Goal: Task Accomplishment & Management: Manage account settings

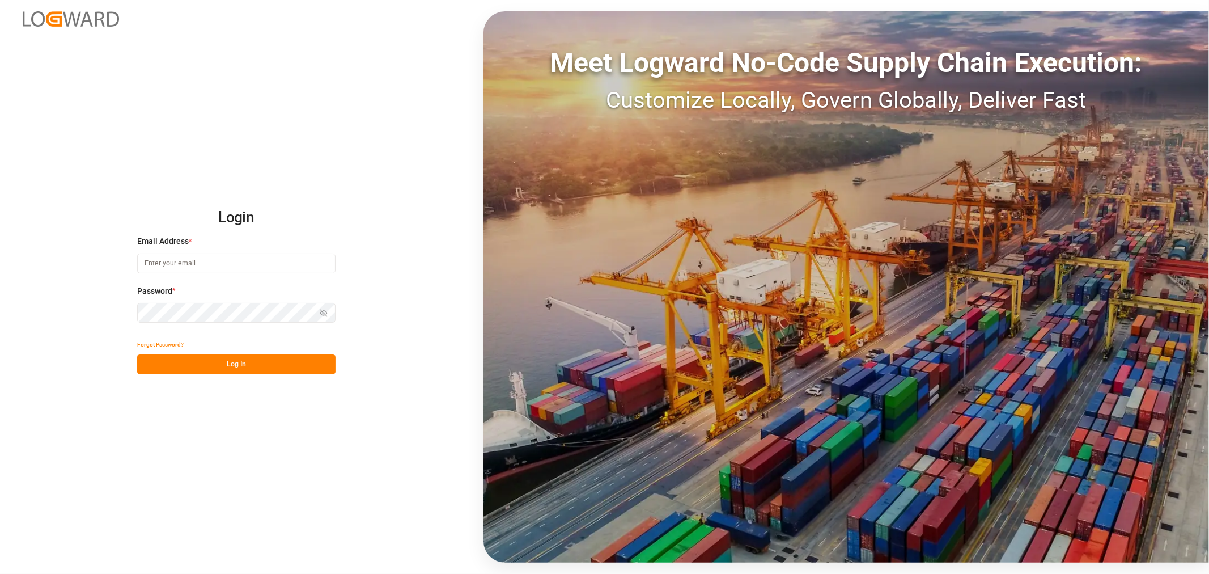
type input "[EMAIL_ADDRESS][DOMAIN_NAME]"
click at [241, 366] on button "Log In" at bounding box center [236, 364] width 198 height 20
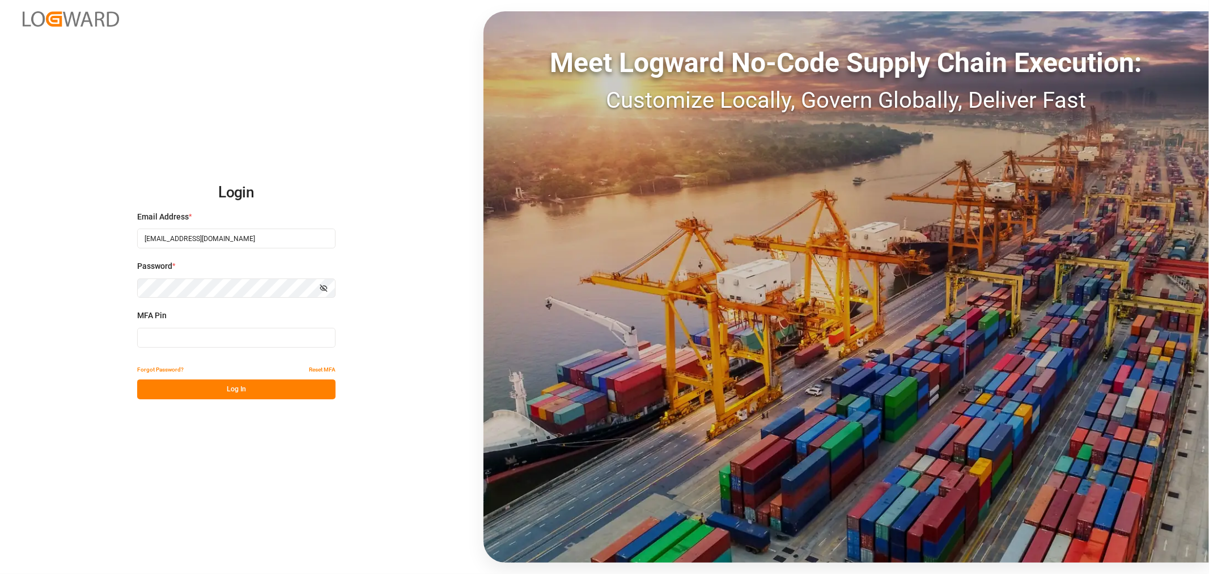
click at [245, 341] on input at bounding box center [236, 338] width 198 height 20
type input "197983"
click at [253, 397] on button "Log In" at bounding box center [236, 389] width 198 height 20
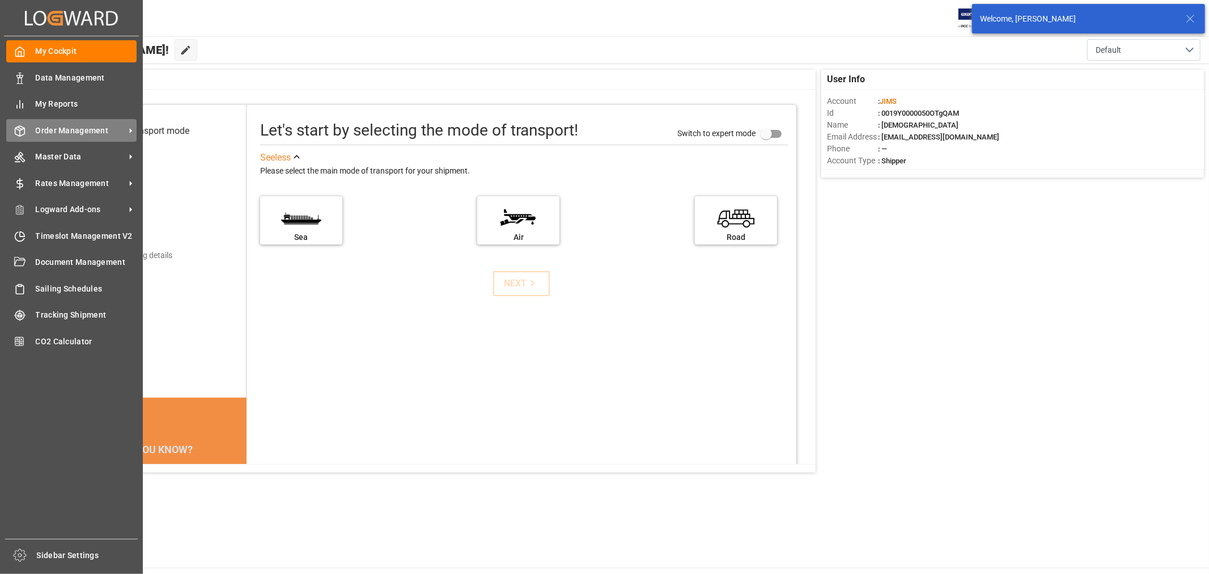
click at [71, 134] on span "Order Management" at bounding box center [81, 131] width 90 height 12
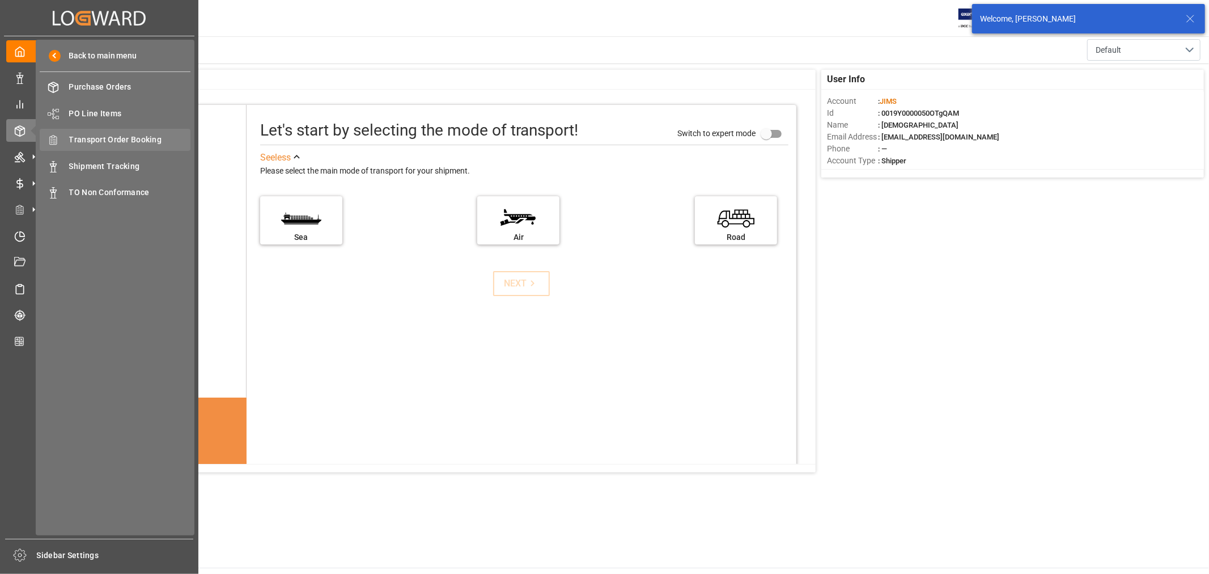
click at [115, 140] on span "Transport Order Booking" at bounding box center [130, 140] width 122 height 12
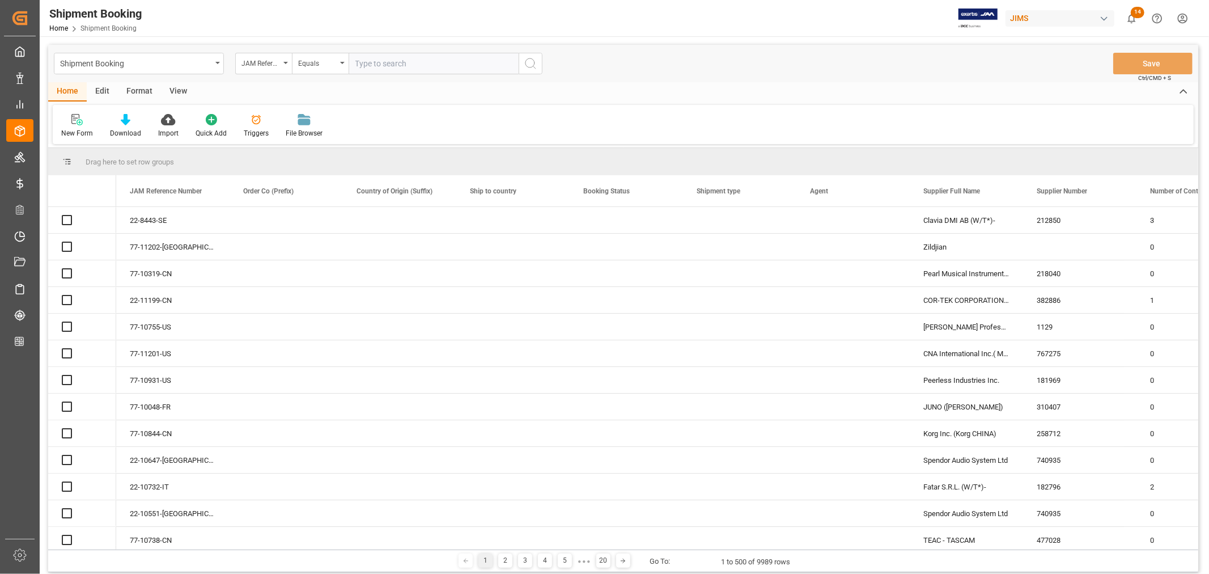
click at [385, 63] on input "text" at bounding box center [434, 64] width 170 height 22
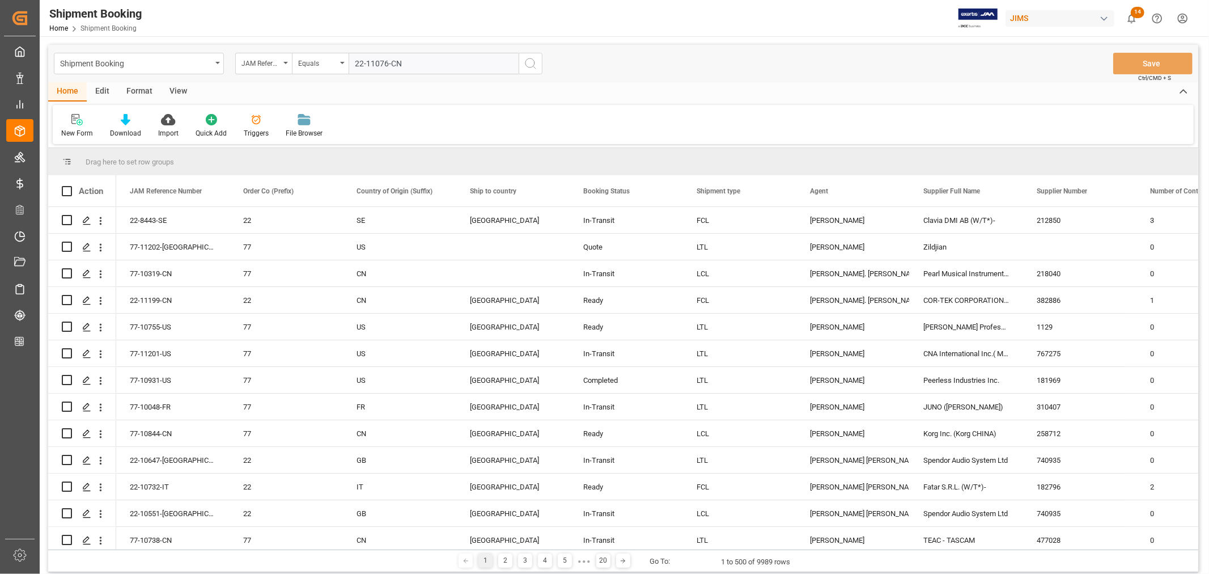
type input "22-11076-CN"
click at [535, 66] on icon "search button" at bounding box center [531, 64] width 14 height 14
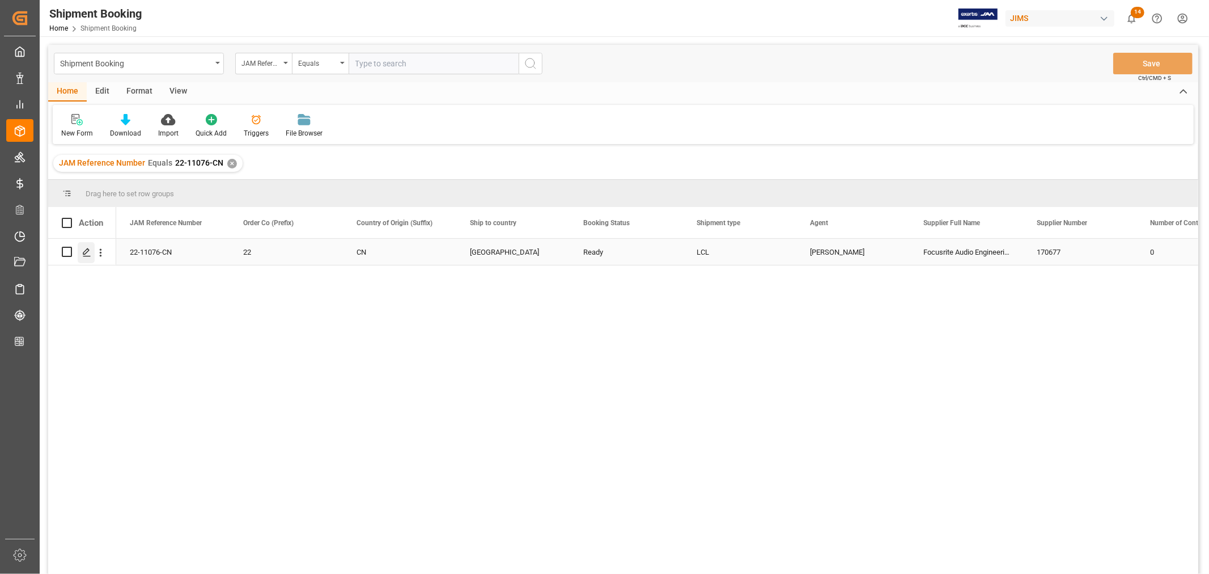
click at [87, 252] on icon "Press SPACE to select this row." at bounding box center [86, 252] width 9 height 9
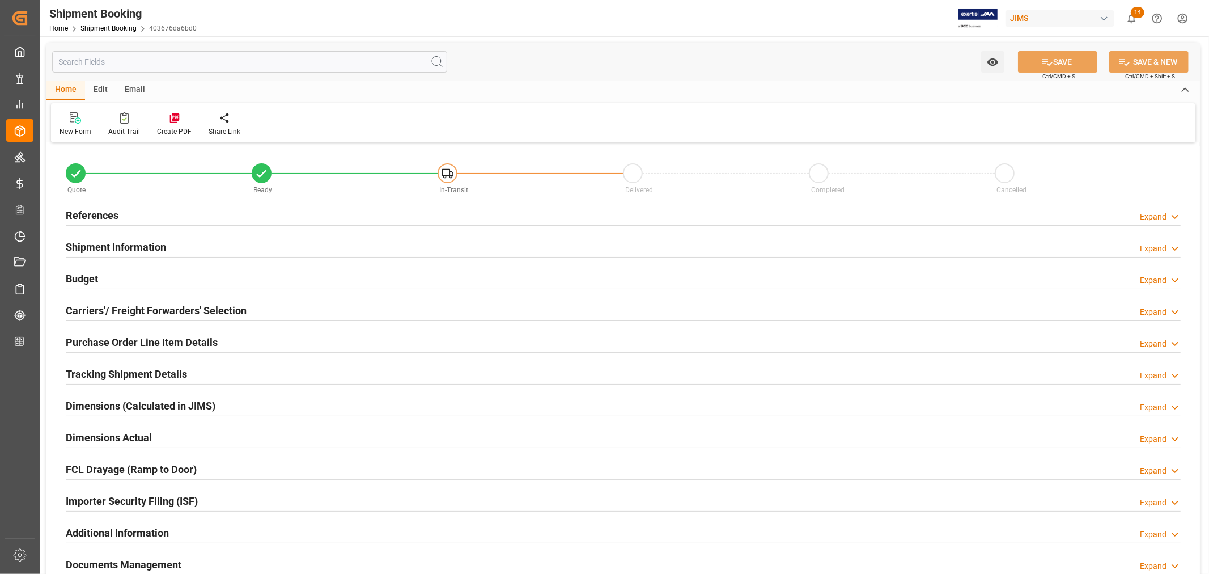
type input "53"
click at [121, 239] on h2 "Shipment Information" at bounding box center [116, 246] width 100 height 15
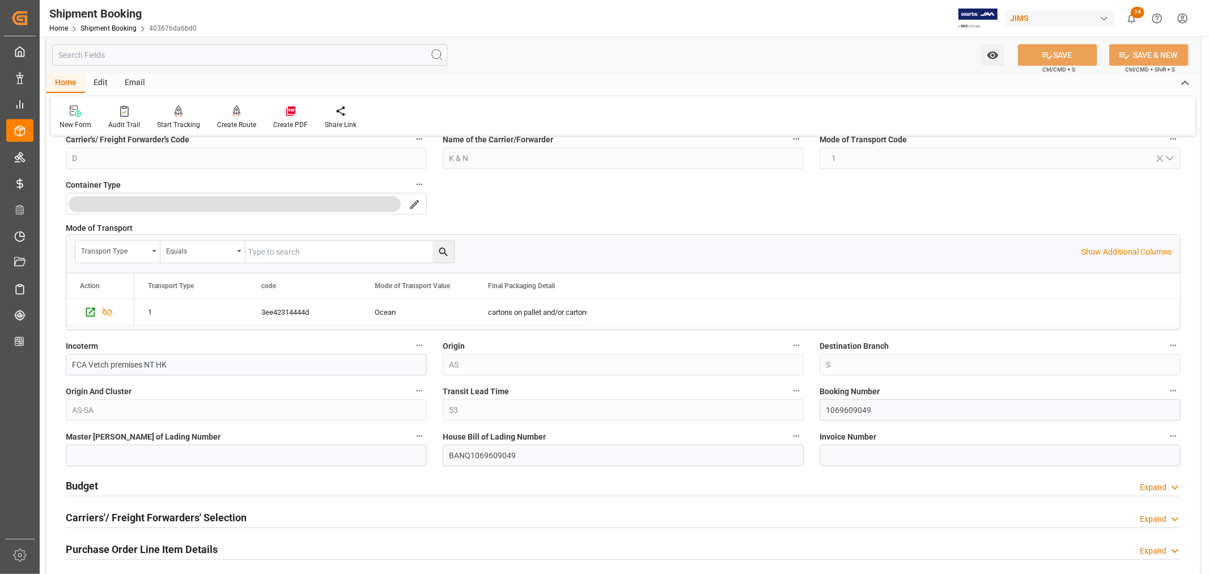
scroll to position [252, 0]
click at [841, 410] on input "1069609049" at bounding box center [1000, 410] width 361 height 22
